Goal: Information Seeking & Learning: Check status

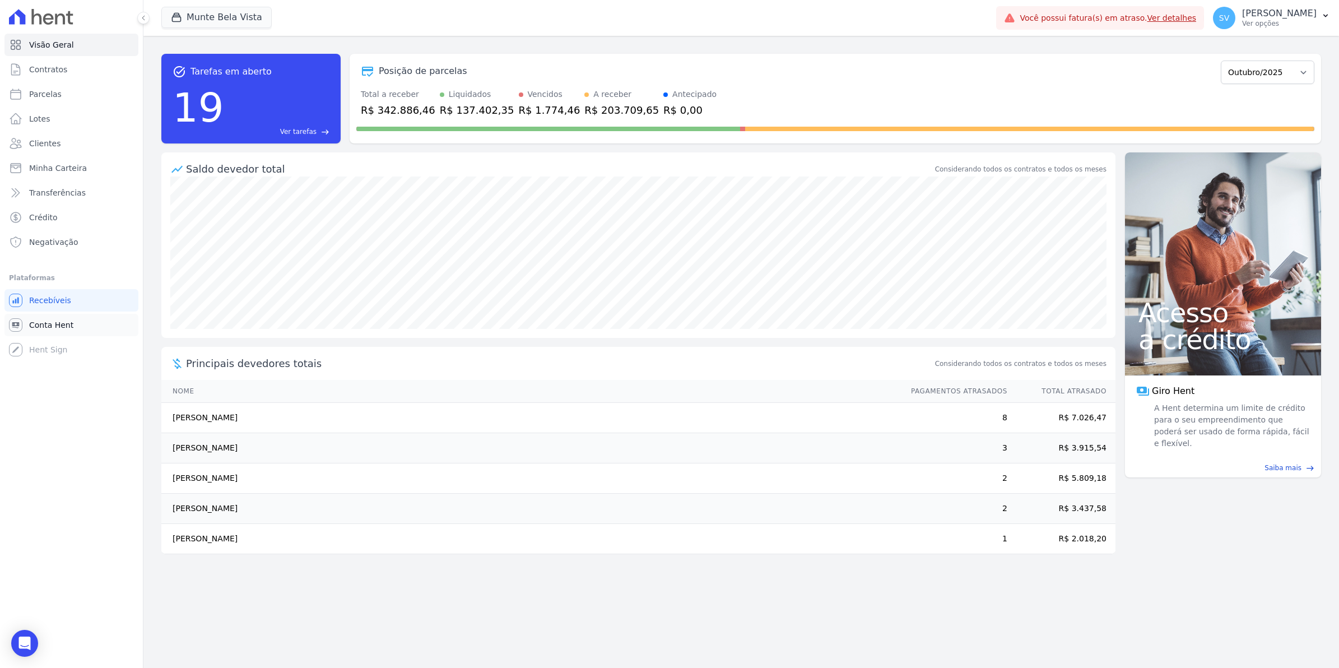
click at [49, 319] on span "Conta Hent" at bounding box center [51, 324] width 44 height 11
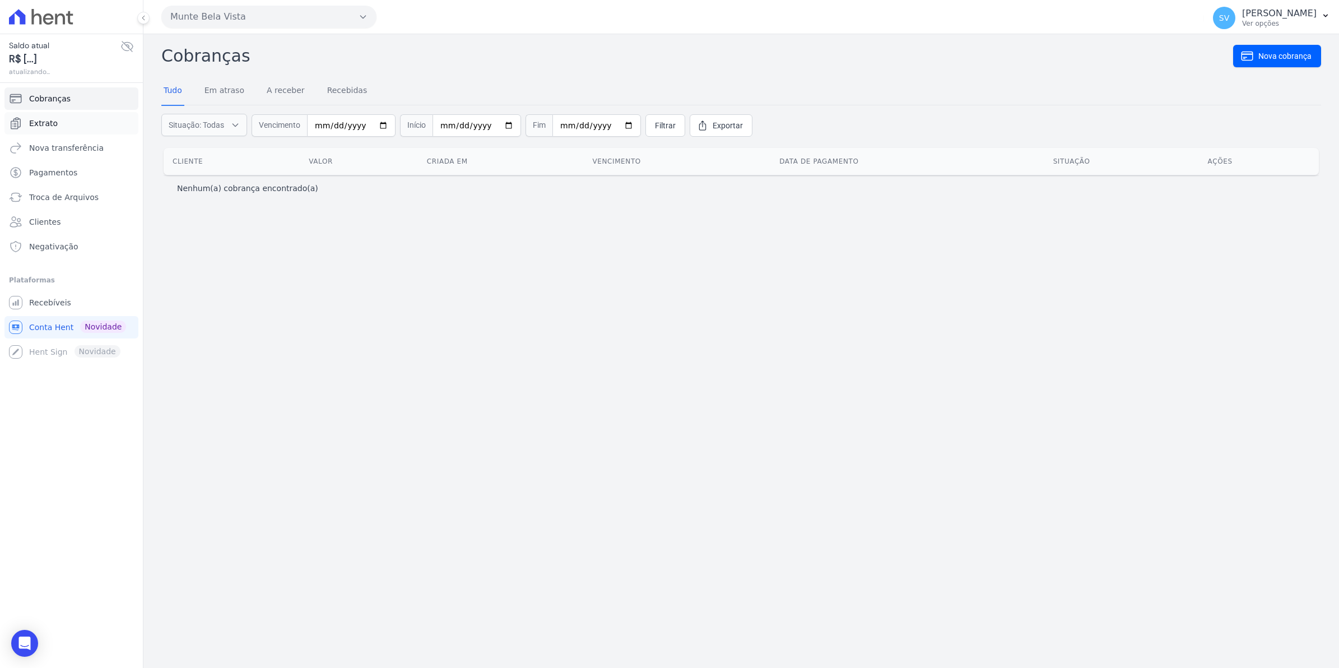
click at [42, 122] on span "Extrato" at bounding box center [43, 123] width 29 height 11
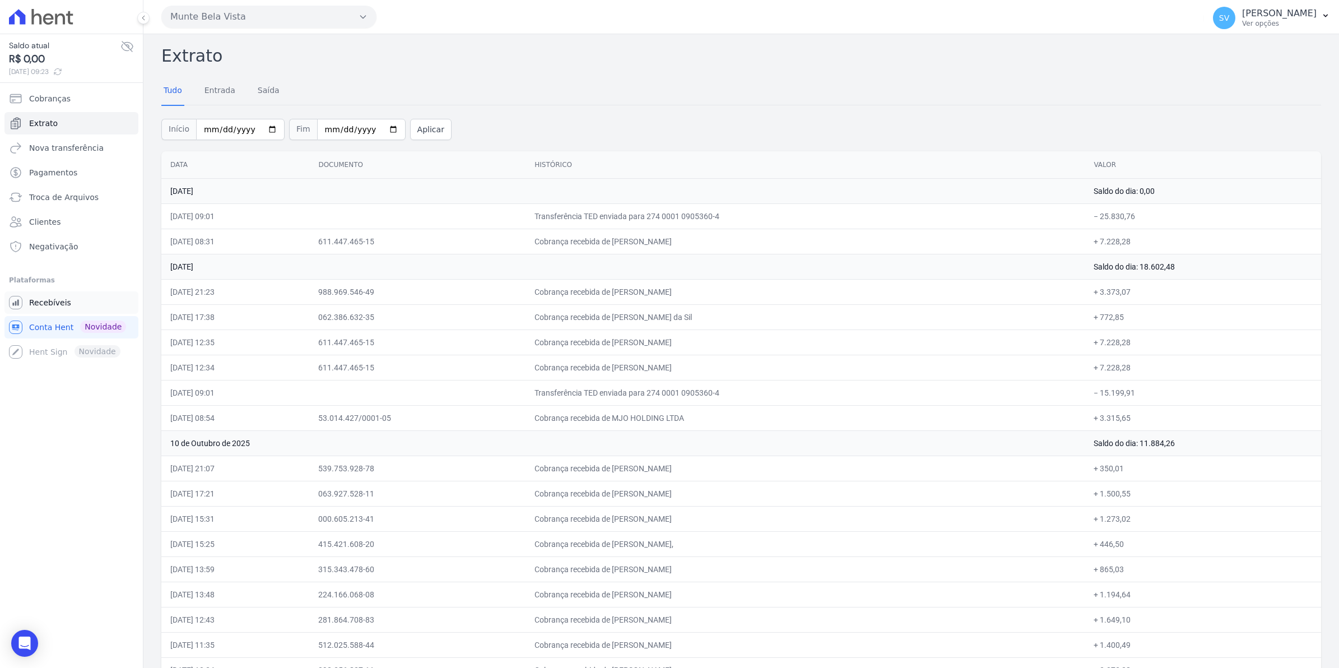
click at [45, 307] on span "Recebíveis" at bounding box center [50, 302] width 42 height 11
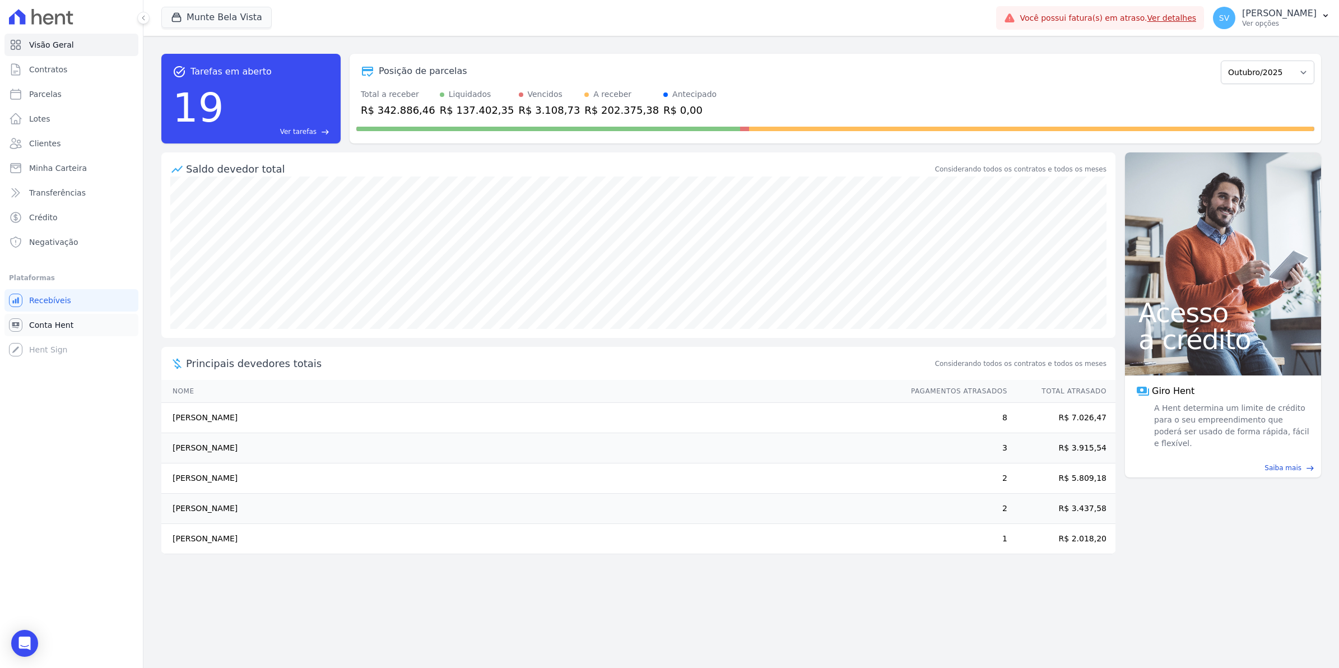
click at [43, 322] on span "Conta Hent" at bounding box center [51, 324] width 44 height 11
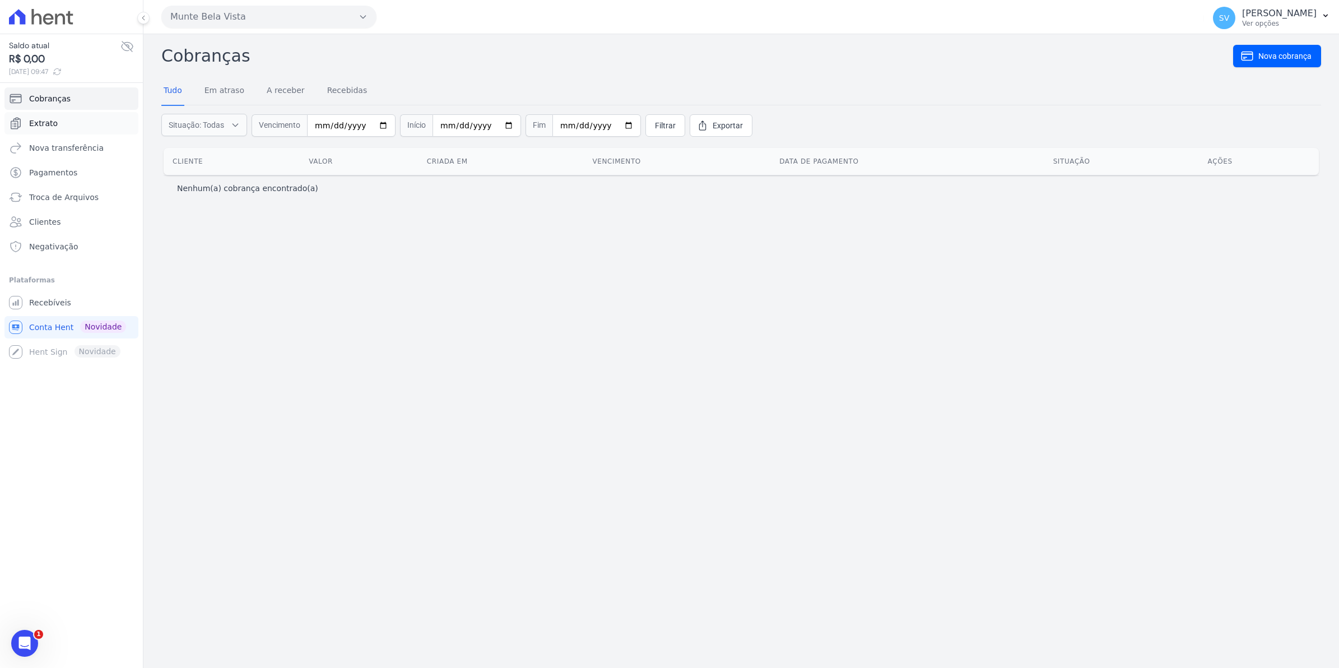
click at [52, 124] on span "Extrato" at bounding box center [43, 123] width 29 height 11
